Goal: Transaction & Acquisition: Book appointment/travel/reservation

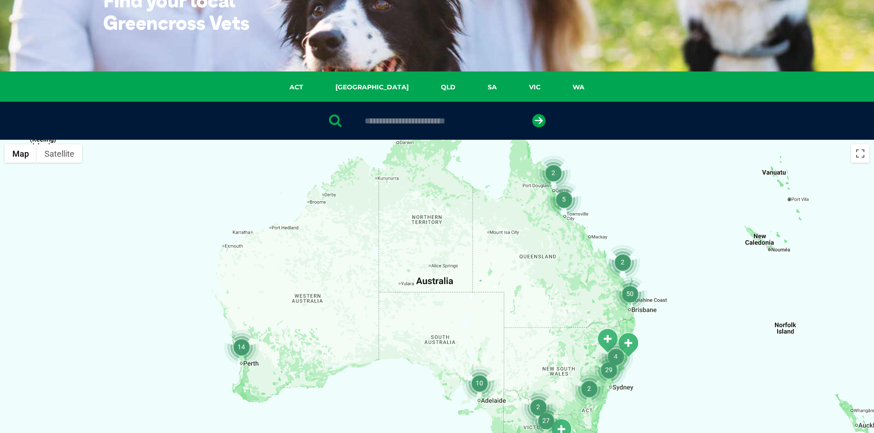
scroll to position [183, 0]
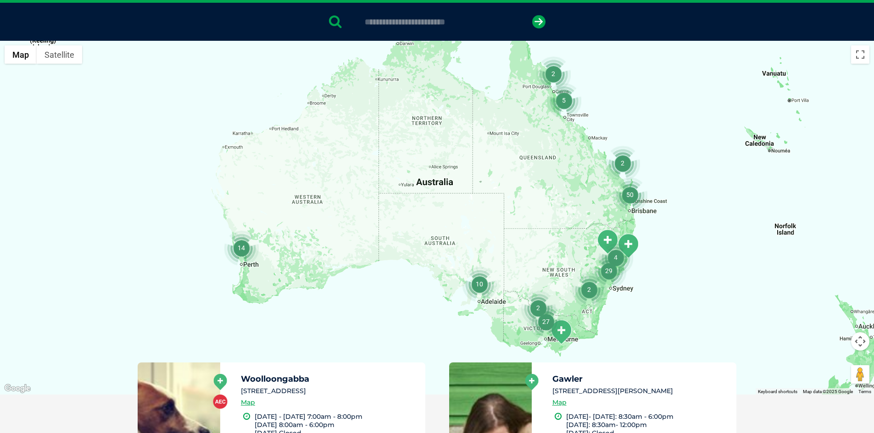
click at [547, 321] on img "27" at bounding box center [545, 322] width 35 height 35
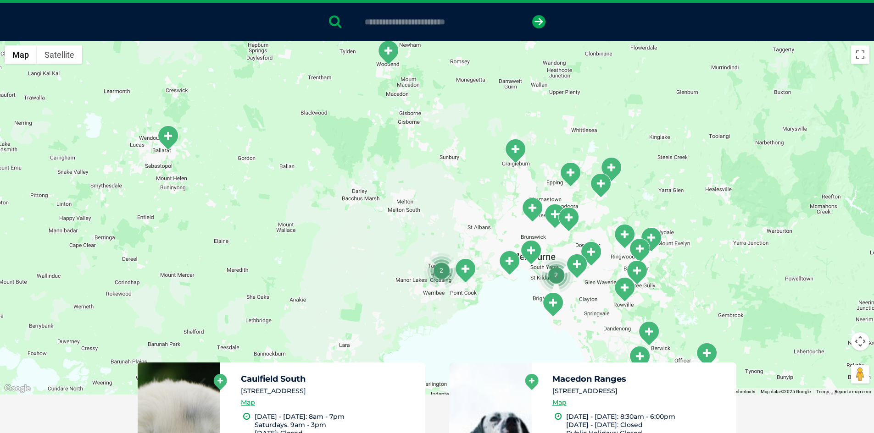
click at [439, 268] on img "2" at bounding box center [441, 270] width 35 height 35
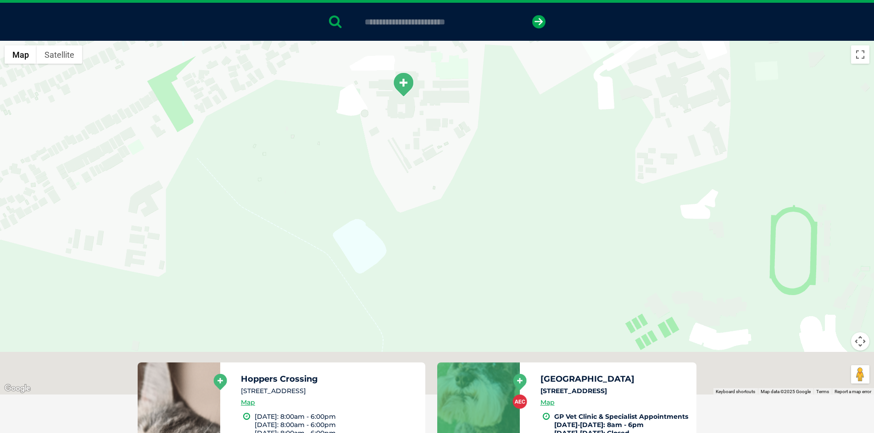
drag, startPoint x: 444, startPoint y: 193, endPoint x: 182, endPoint y: -14, distance: 334.1
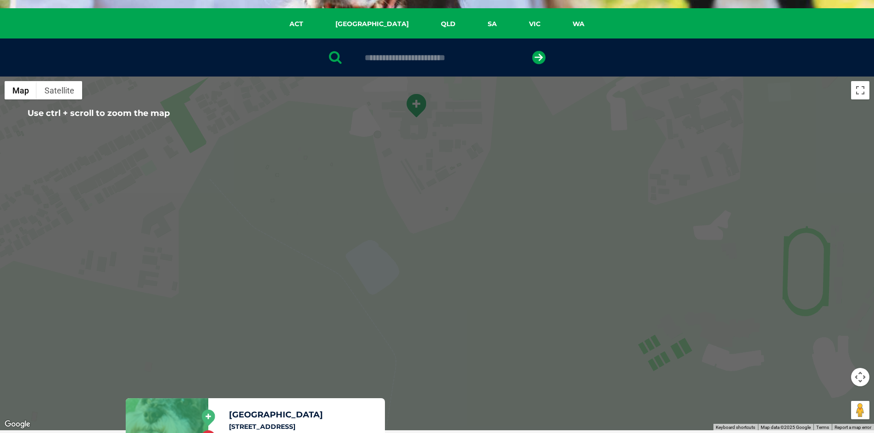
scroll to position [138, 0]
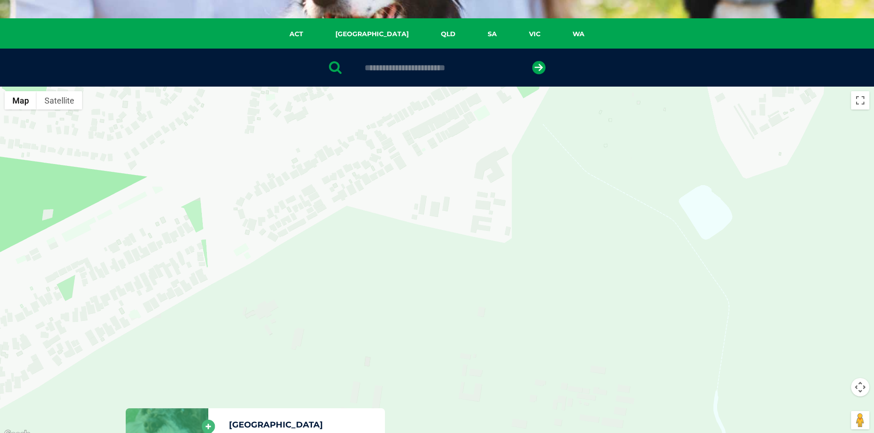
drag, startPoint x: 471, startPoint y: 251, endPoint x: 783, endPoint y: 145, distance: 329.4
click at [780, 143] on div "To navigate, press the arrow keys." at bounding box center [437, 264] width 874 height 354
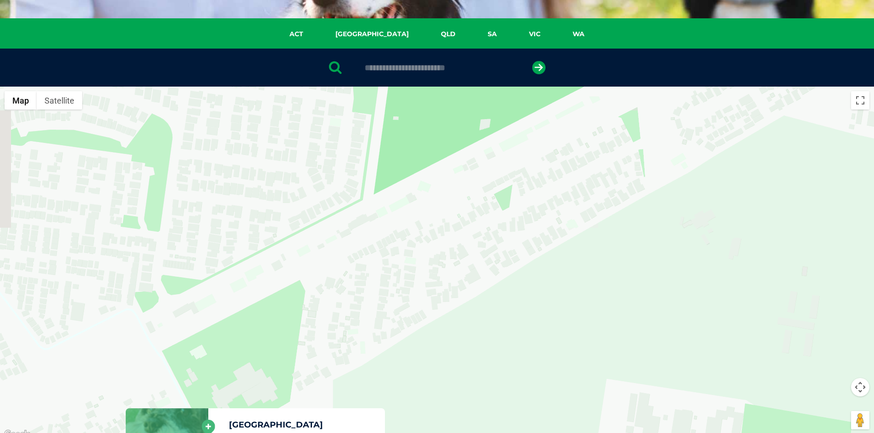
drag, startPoint x: 474, startPoint y: 201, endPoint x: 875, endPoint y: 238, distance: 403.0
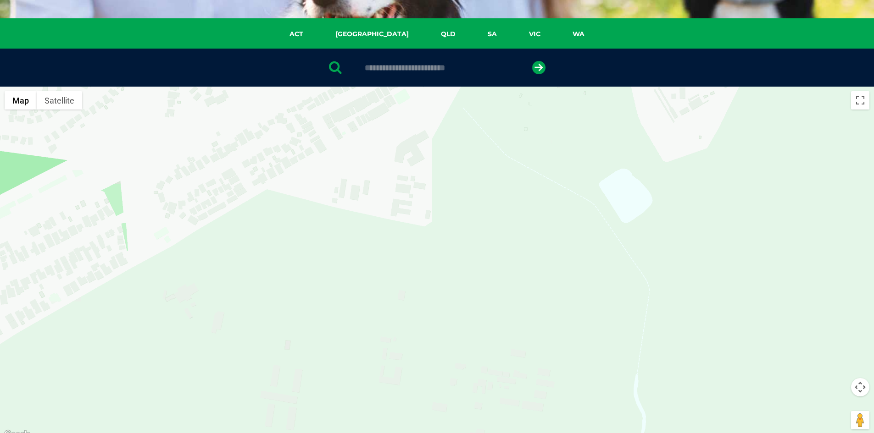
drag, startPoint x: 598, startPoint y: 194, endPoint x: 358, endPoint y: 249, distance: 246.0
click at [79, 272] on div "To navigate, press the arrow keys." at bounding box center [437, 264] width 874 height 354
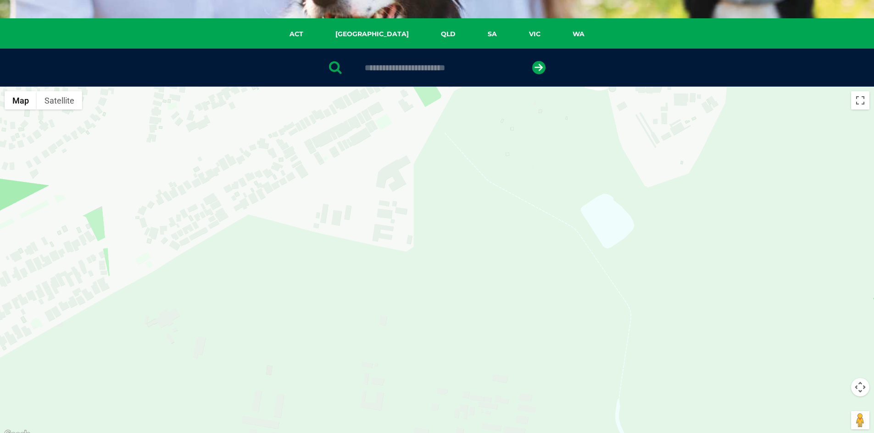
drag, startPoint x: 580, startPoint y: 189, endPoint x: 331, endPoint y: 371, distance: 308.2
click at [331, 371] on div "To navigate, press the arrow keys." at bounding box center [437, 264] width 874 height 354
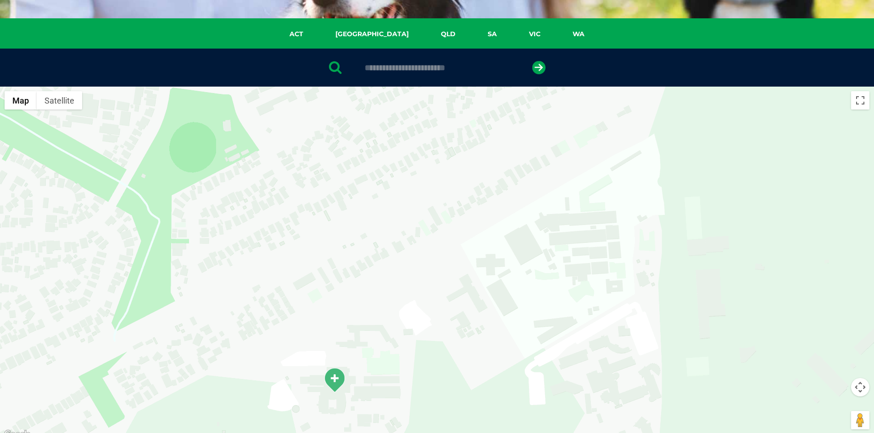
drag, startPoint x: 426, startPoint y: 299, endPoint x: 780, endPoint y: 94, distance: 409.3
click at [780, 94] on div "To navigate, press the arrow keys." at bounding box center [437, 264] width 874 height 354
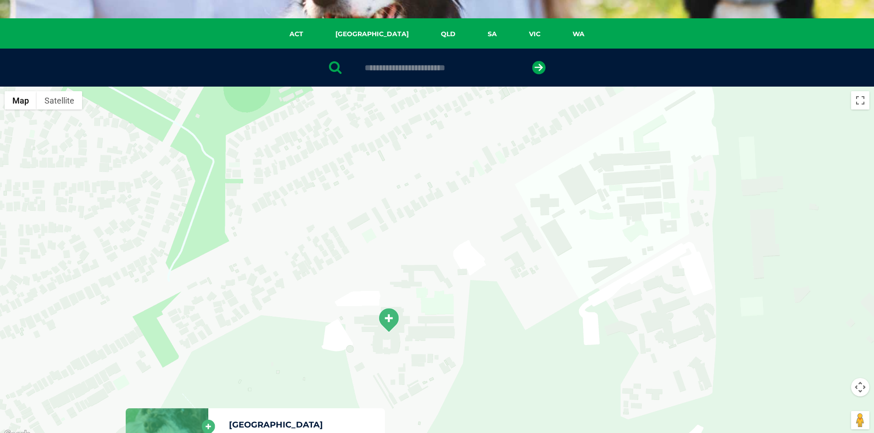
click at [390, 322] on img "Greencross Vet Hospital" at bounding box center [388, 320] width 23 height 25
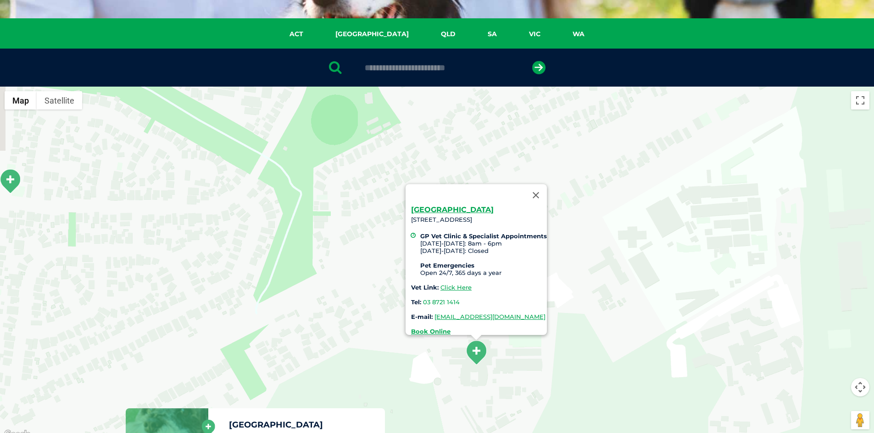
drag, startPoint x: 191, startPoint y: 219, endPoint x: 591, endPoint y: 322, distance: 412.6
click at [587, 326] on div "Greencross Vet Hospital 250 Princes Hwy, Werribee, VIC 3030 GP Vet Clinic & Spe…" at bounding box center [437, 264] width 874 height 354
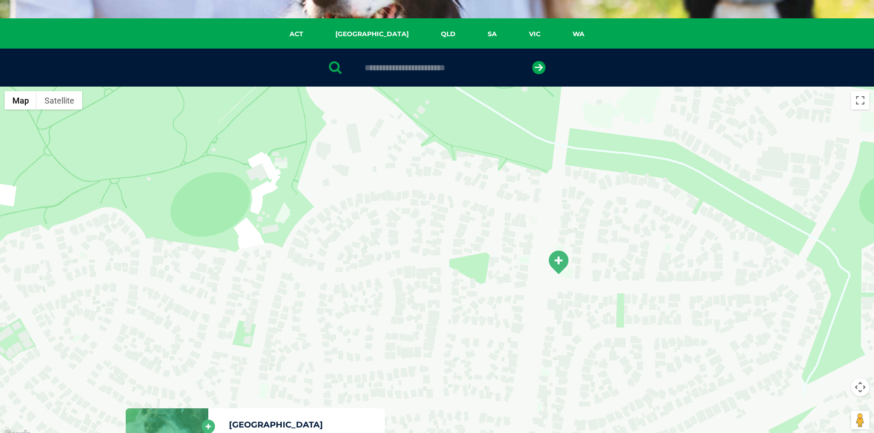
drag, startPoint x: 437, startPoint y: 245, endPoint x: 399, endPoint y: 193, distance: 64.9
click at [357, 156] on div "Greencross Vet Hospital 250 Princes Hwy, Werribee, VIC 3030 GP Vet Clinic & Spe…" at bounding box center [437, 264] width 874 height 354
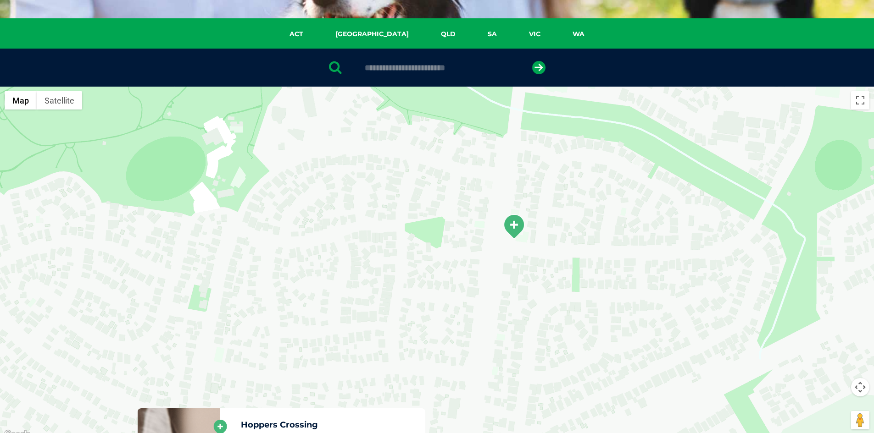
click at [519, 225] on img "Hoppers Crossing" at bounding box center [513, 226] width 23 height 25
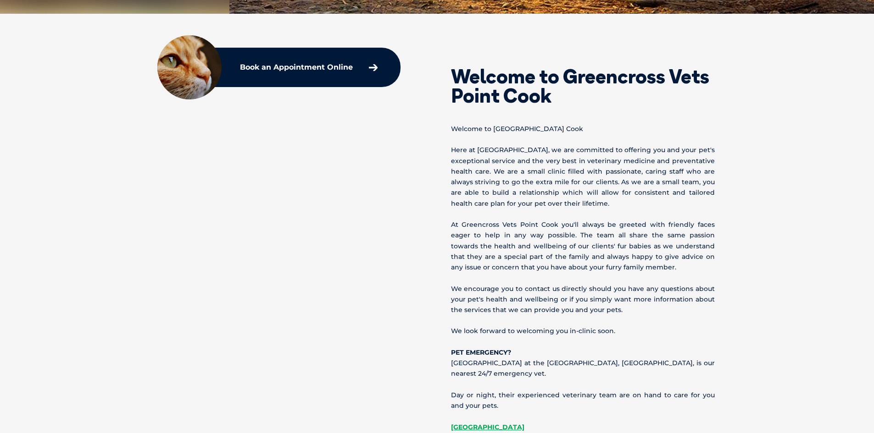
scroll to position [367, 0]
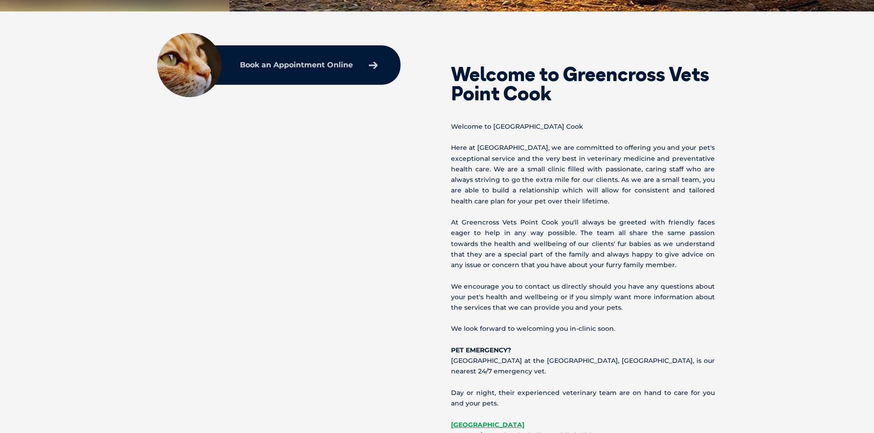
click at [371, 59] on link "Book an Appointment Online" at bounding box center [308, 65] width 147 height 17
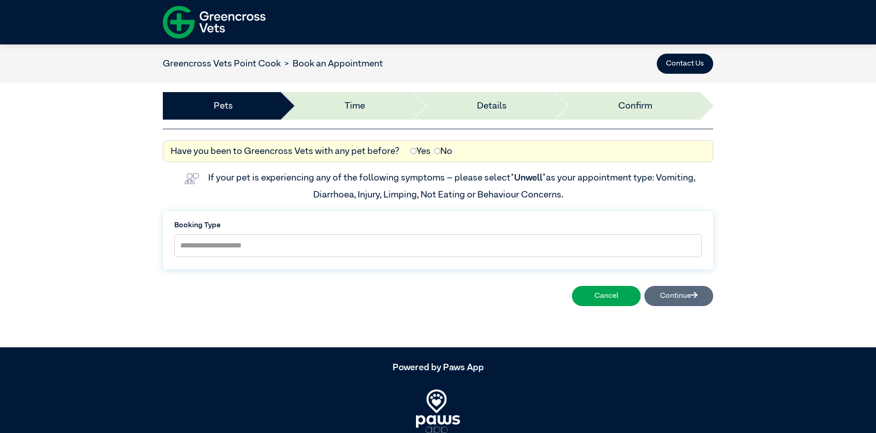
click at [407, 151] on div "Yes No" at bounding box center [431, 151] width 49 height 14
click at [404, 153] on div "Have you been to Greencross Vets with any pet before? Yes No" at bounding box center [438, 151] width 542 height 14
click at [439, 152] on label "No" at bounding box center [443, 151] width 18 height 14
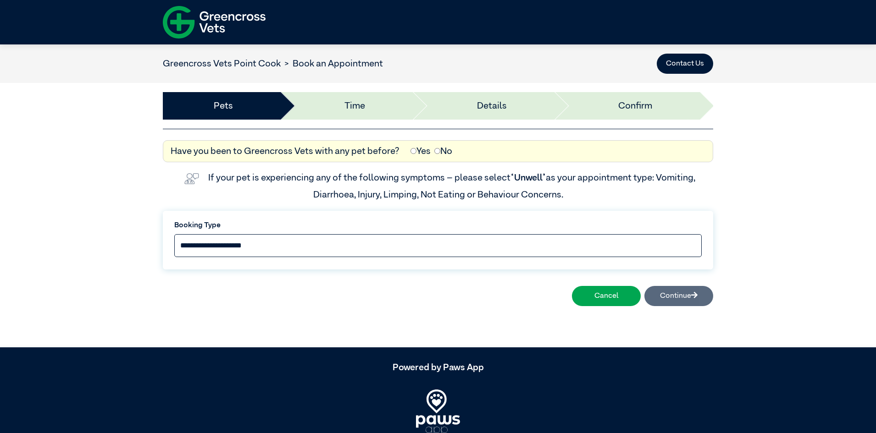
drag, startPoint x: 305, startPoint y: 251, endPoint x: 317, endPoint y: 249, distance: 12.1
click at [305, 251] on select "**********" at bounding box center [437, 245] width 527 height 23
select select "*****"
click at [174, 234] on select "**********" at bounding box center [437, 245] width 527 height 23
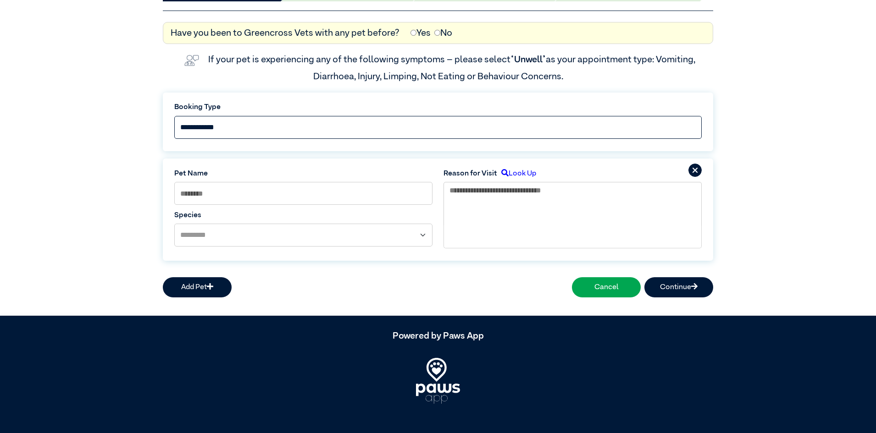
scroll to position [124, 0]
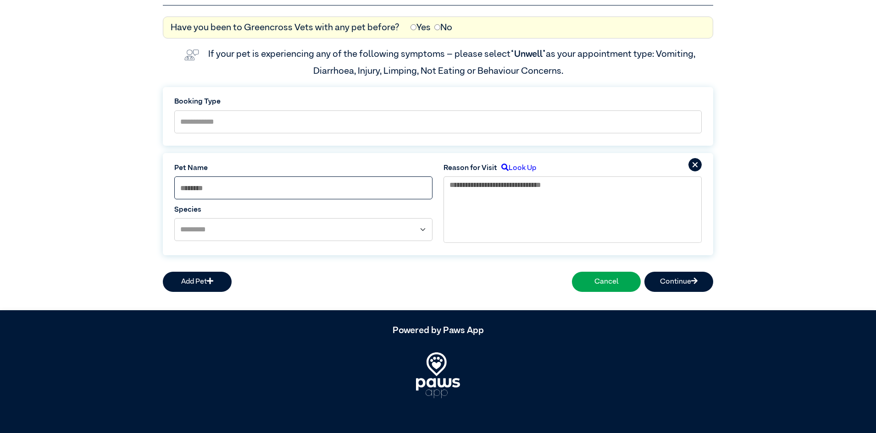
click at [248, 194] on input at bounding box center [303, 188] width 258 height 23
type input "*****"
click at [216, 229] on select "**********" at bounding box center [303, 229] width 258 height 23
select select "*****"
click at [174, 218] on select "**********" at bounding box center [303, 229] width 258 height 23
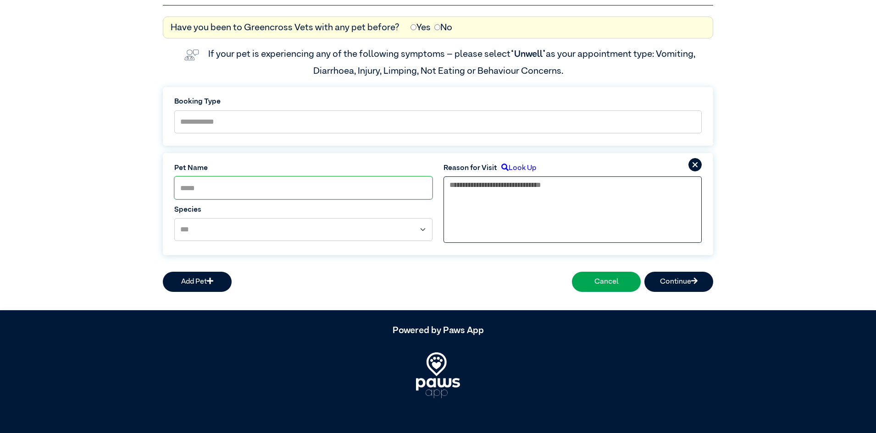
click at [474, 193] on textarea at bounding box center [572, 198] width 258 height 43
type textarea "**********"
click at [673, 277] on button "Continue" at bounding box center [678, 282] width 69 height 20
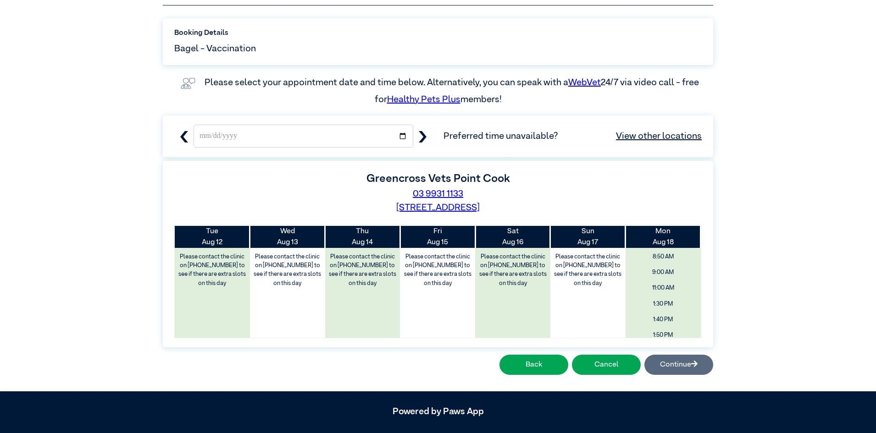
click at [289, 282] on label "Please contact the clinic on [PHONE_NUMBER] to see if there are extra slots on …" at bounding box center [287, 270] width 73 height 40
click at [296, 289] on label "Please contact the clinic on [PHONE_NUMBER] to see if there are extra slots on …" at bounding box center [287, 270] width 73 height 40
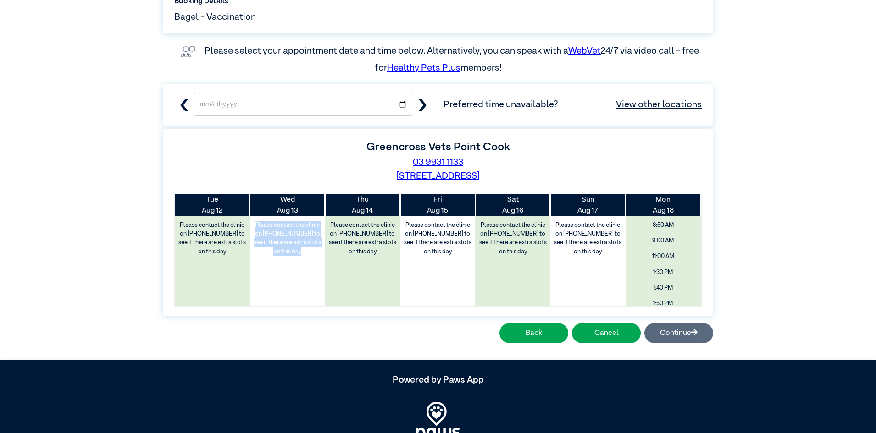
scroll to position [183, 0]
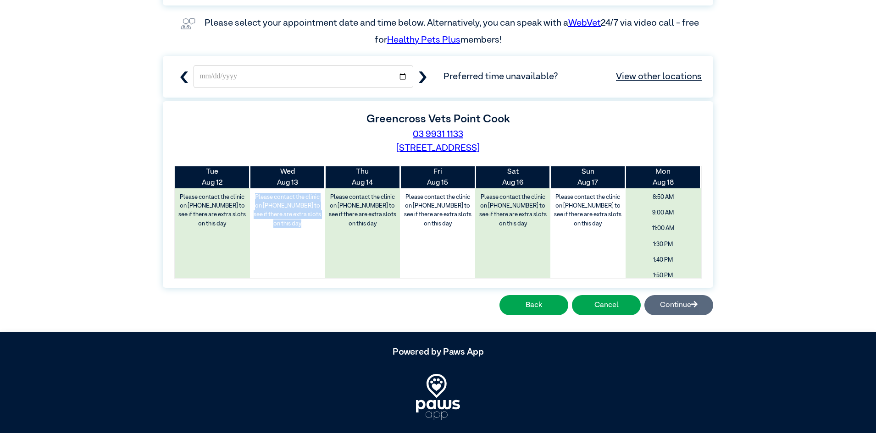
click at [319, 231] on td "Please contact the clinic on [PHONE_NUMBER] to see if there are extra slots on …" at bounding box center [287, 330] width 75 height 284
